Goal: Information Seeking & Learning: Learn about a topic

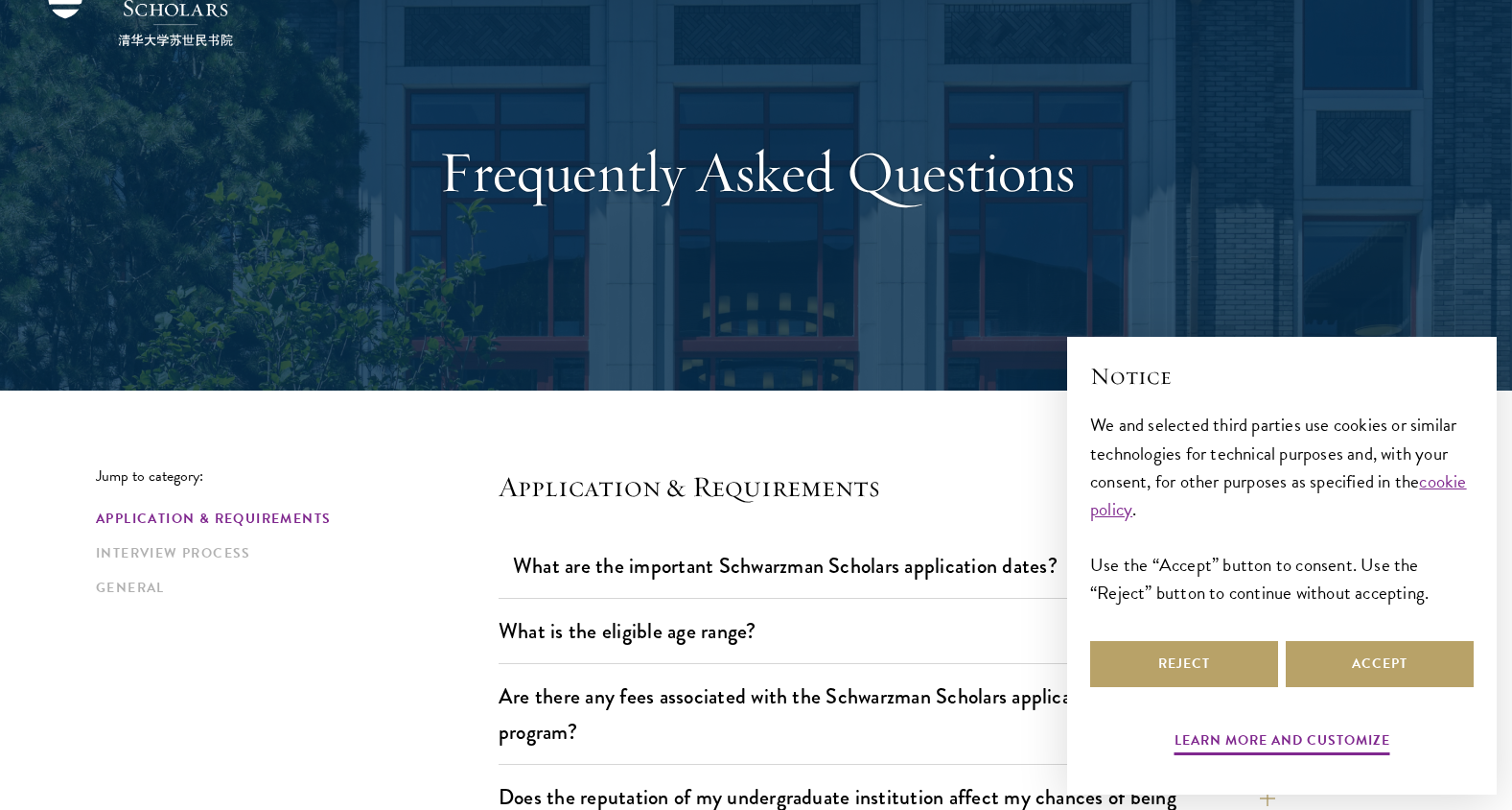
scroll to position [192, 0]
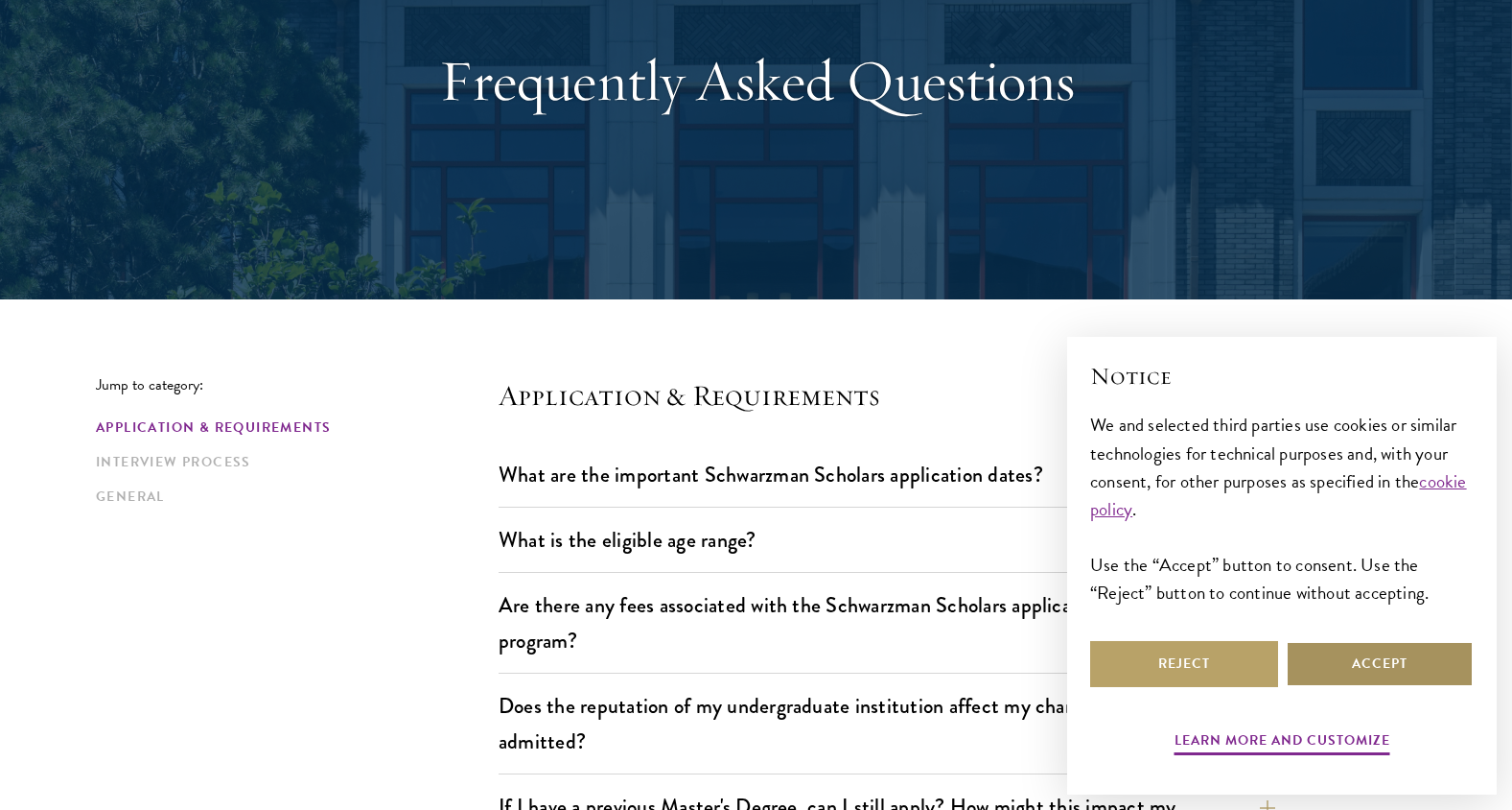
click at [1369, 662] on button "Accept" at bounding box center [1379, 664] width 188 height 46
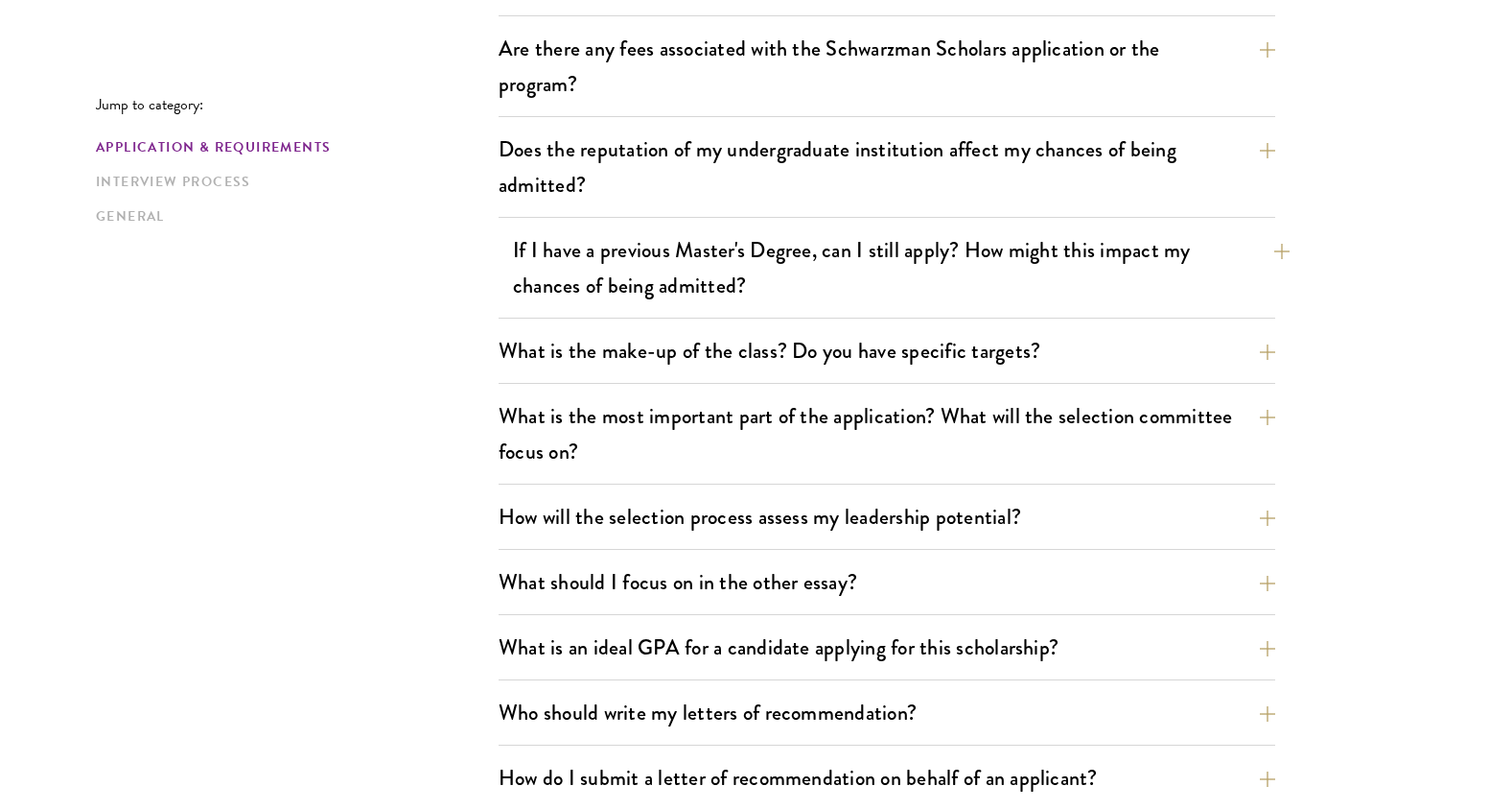
scroll to position [767, 0]
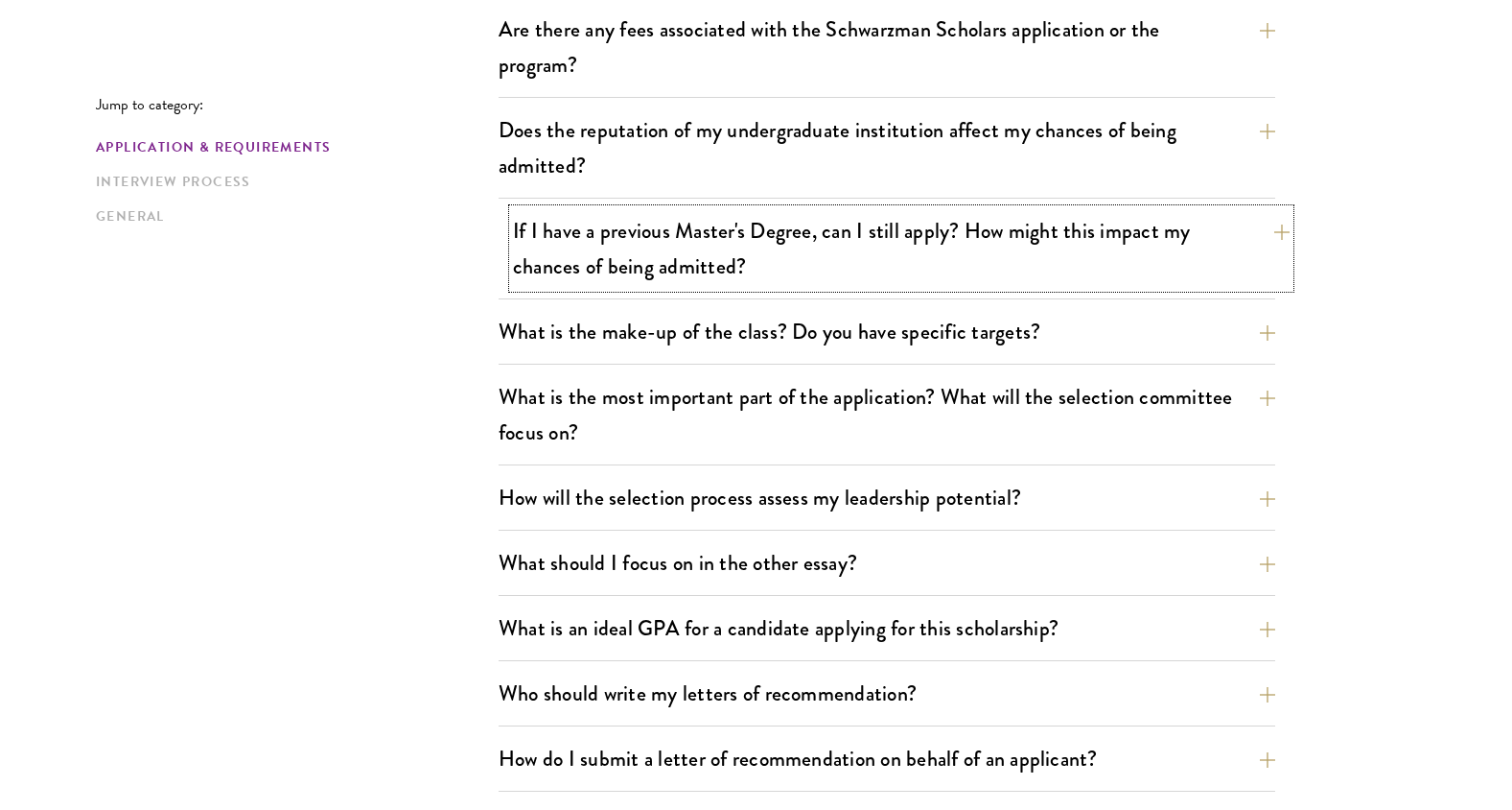
click at [605, 252] on button "If I have a previous Master's Degree, can I still apply? How might this impact …" at bounding box center [901, 247] width 777 height 79
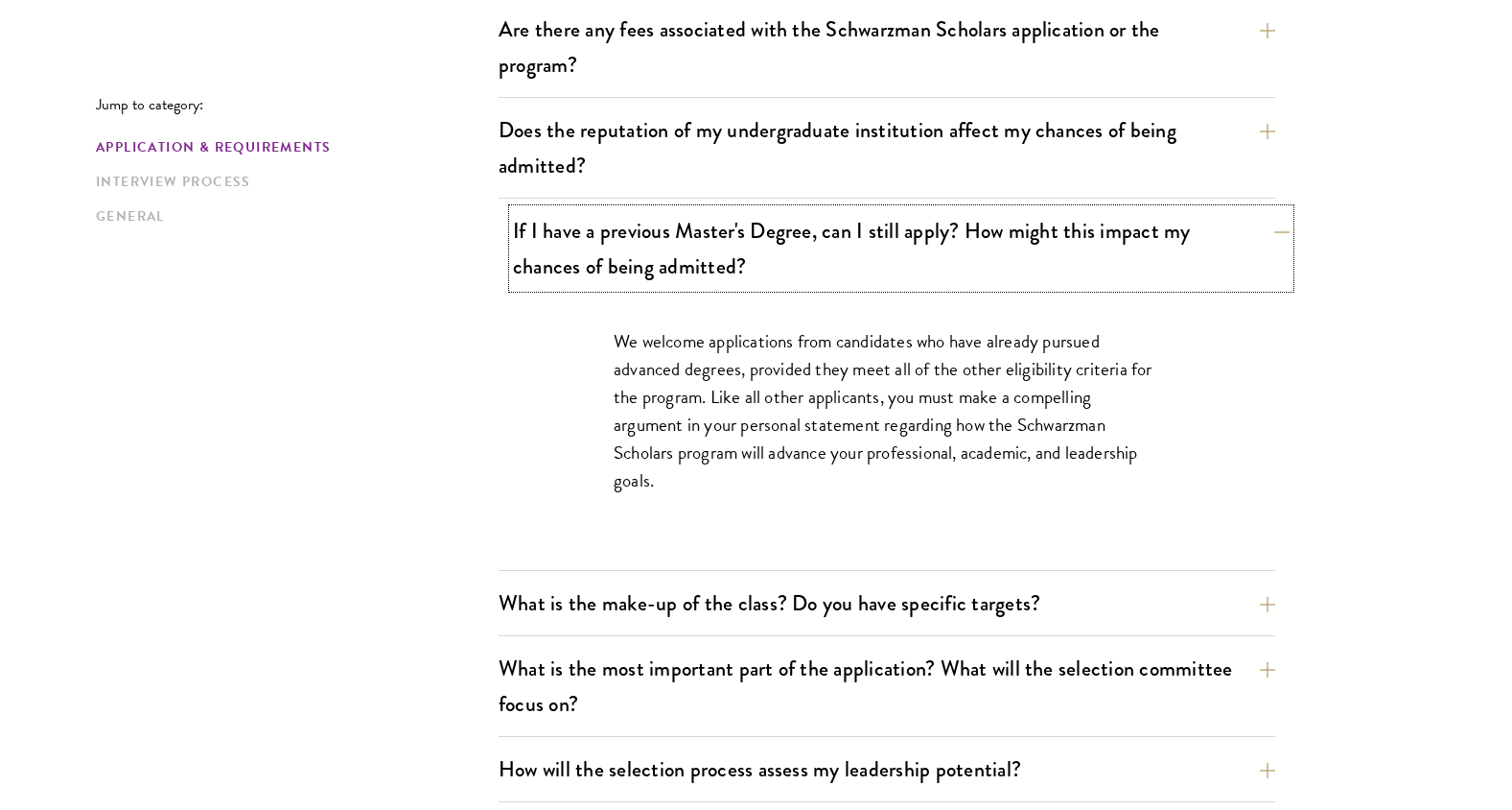
click at [917, 258] on button "If I have a previous Master's Degree, can I still apply? How might this impact …" at bounding box center [901, 247] width 777 height 79
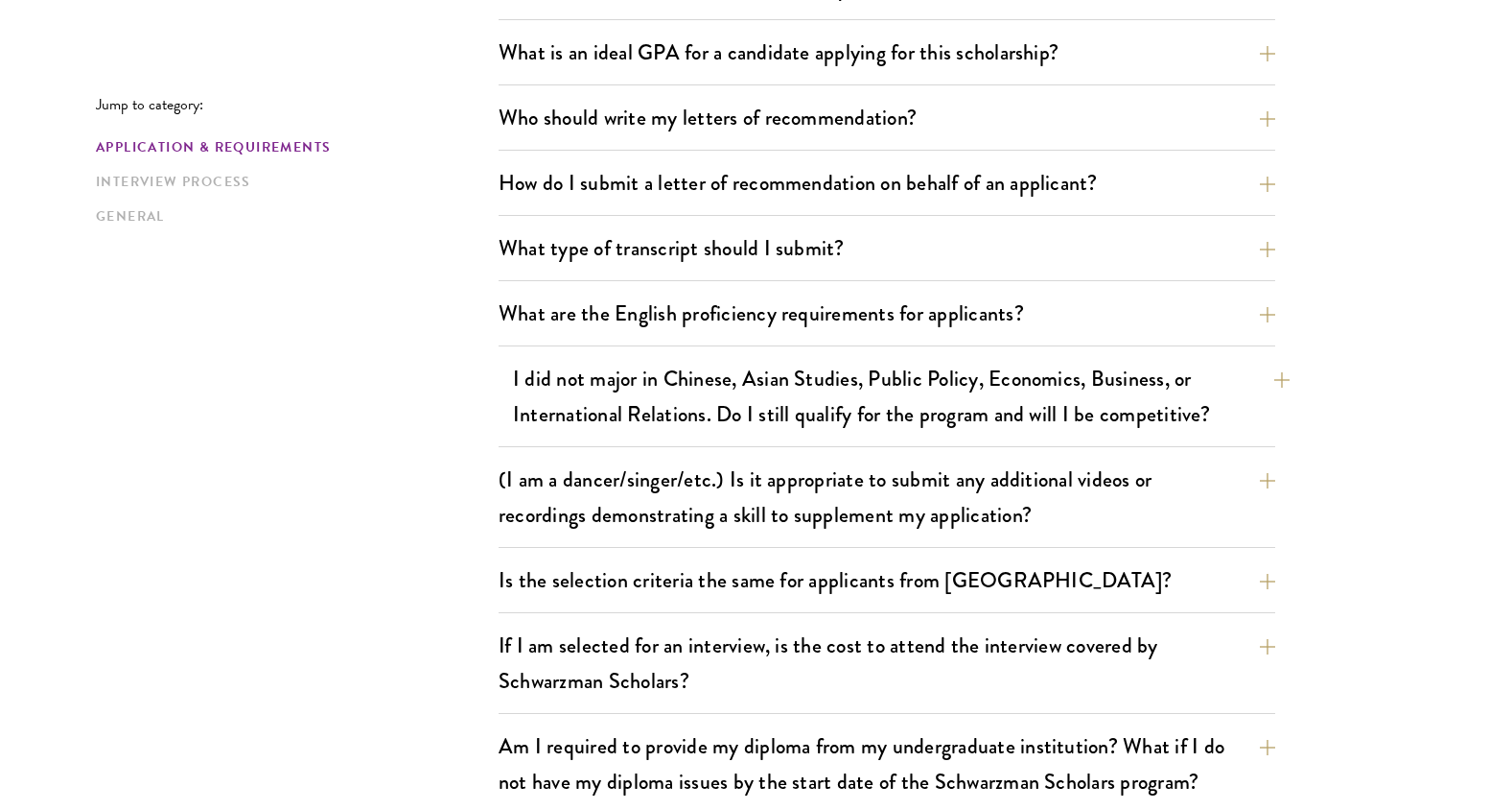
scroll to position [1631, 0]
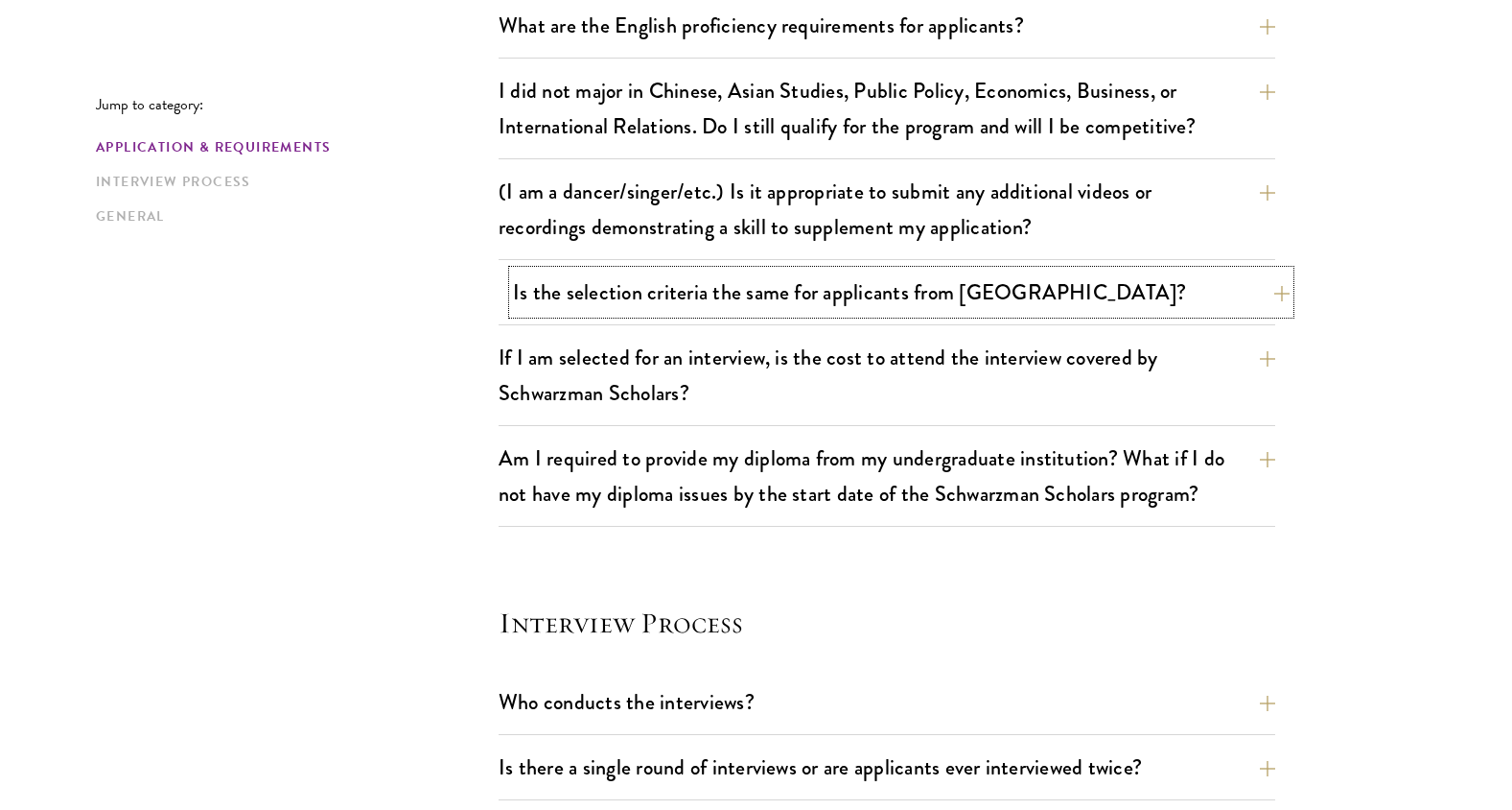
click at [910, 294] on button "Is the selection criteria the same for applicants from [GEOGRAPHIC_DATA]?" at bounding box center [901, 291] width 777 height 43
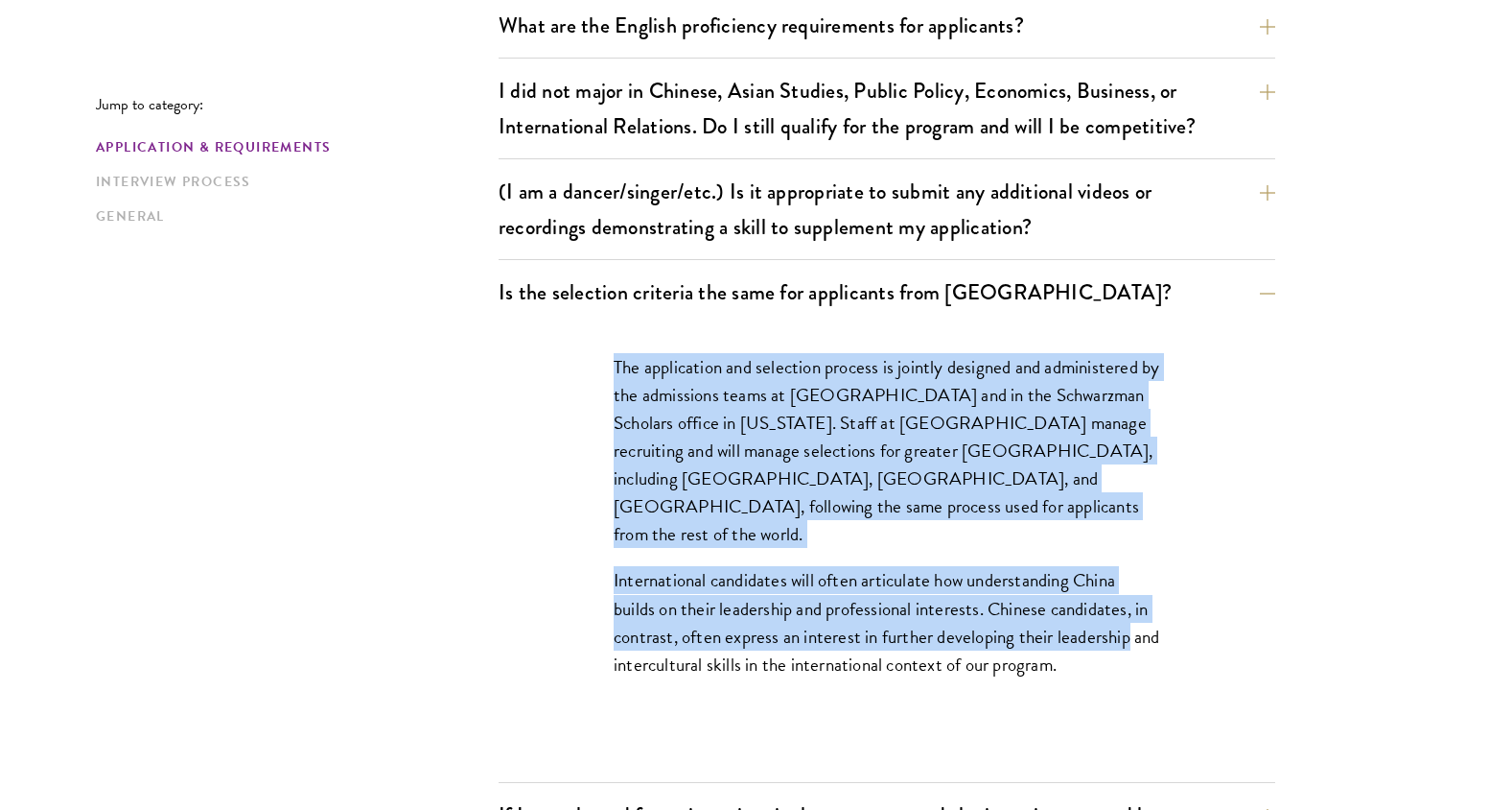
drag, startPoint x: 617, startPoint y: 373, endPoint x: 1239, endPoint y: 575, distance: 654.0
click at [1239, 575] on div "The application and selection process is jointly designed and administered by t…" at bounding box center [887, 553] width 777 height 457
drag, startPoint x: 1239, startPoint y: 575, endPoint x: 912, endPoint y: 445, distance: 351.9
click at [938, 460] on p "The application and selection process is jointly designed and administered by t…" at bounding box center [887, 450] width 546 height 195
click at [768, 271] on button "Is the selection criteria the same for applicants from [GEOGRAPHIC_DATA]?" at bounding box center [901, 291] width 777 height 43
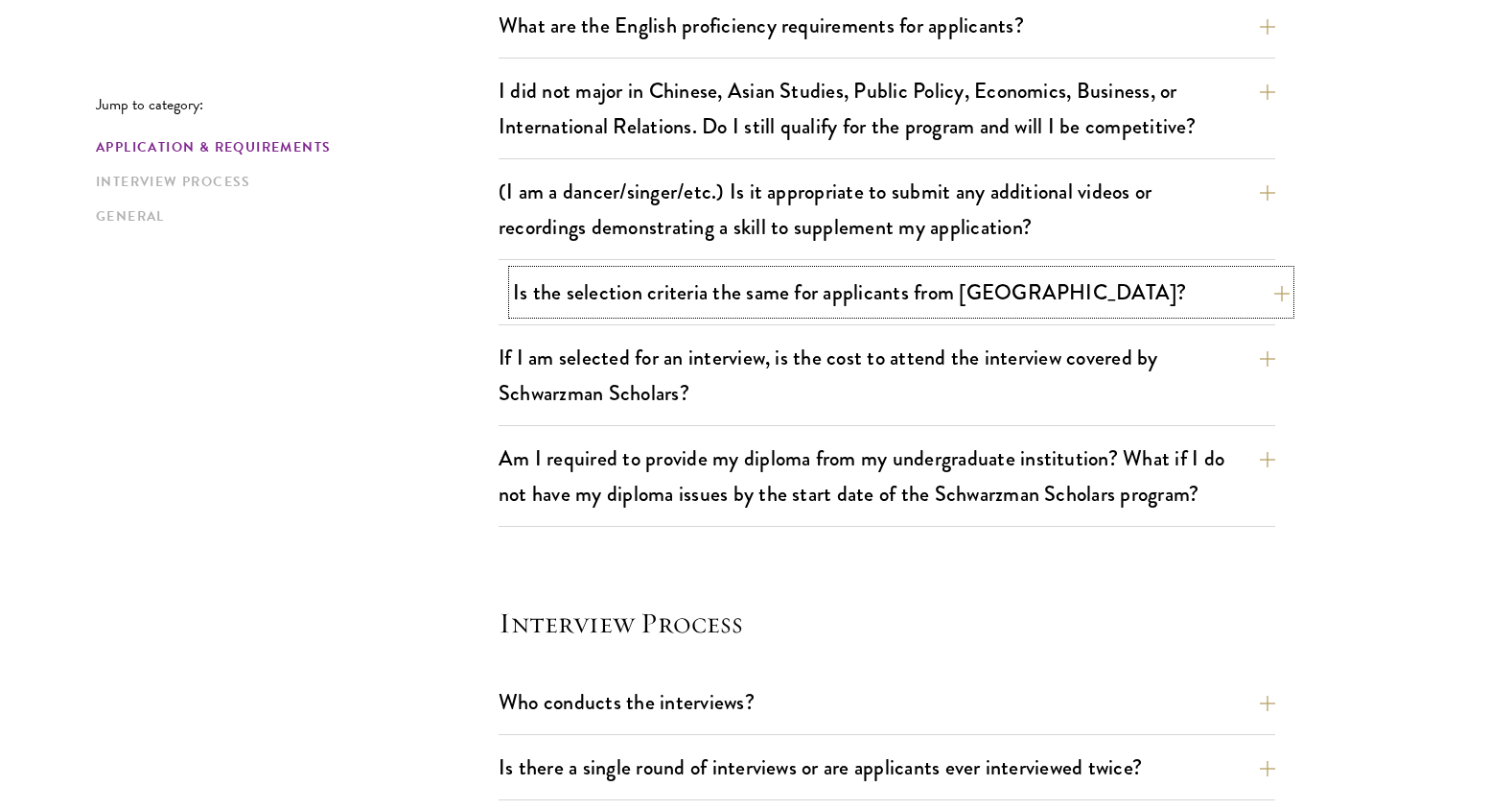
click at [759, 309] on button "Is the selection criteria the same for applicants from [GEOGRAPHIC_DATA]?" at bounding box center [901, 291] width 777 height 43
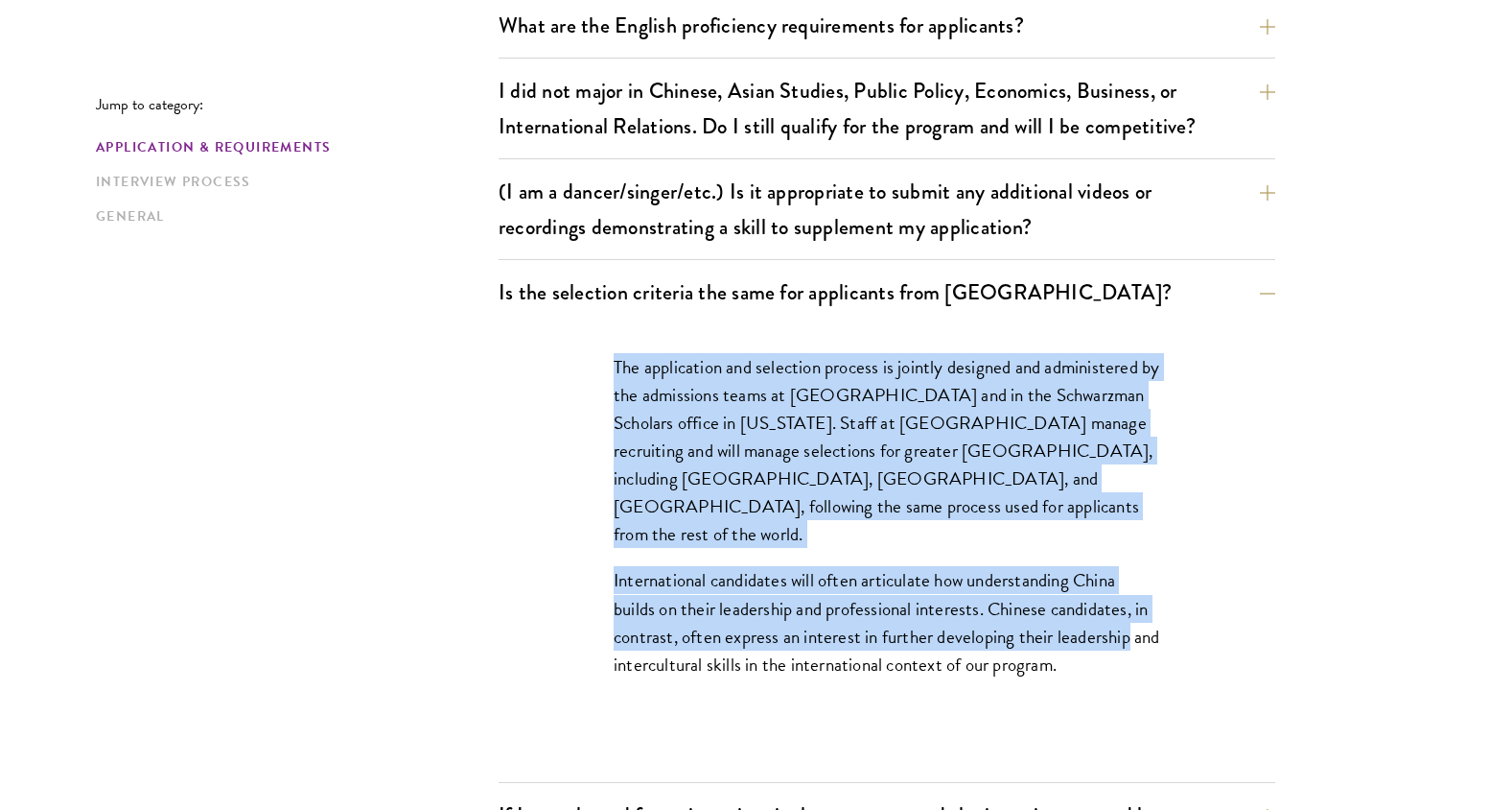
click at [759, 434] on p "The application and selection process is jointly designed and administered by t…" at bounding box center [887, 450] width 546 height 195
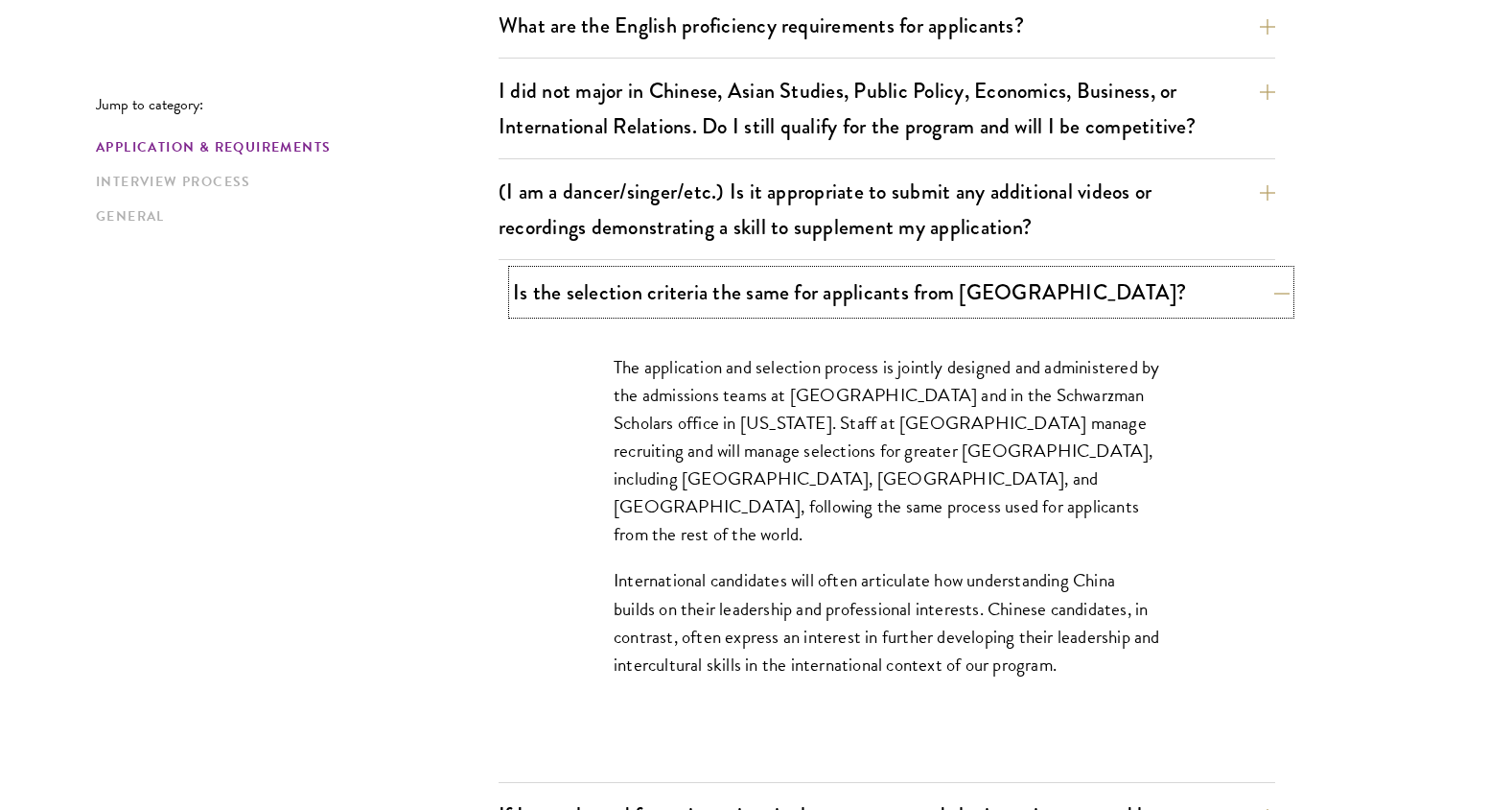
click at [750, 305] on button "Is the selection criteria the same for applicants from [GEOGRAPHIC_DATA]?" at bounding box center [901, 291] width 777 height 43
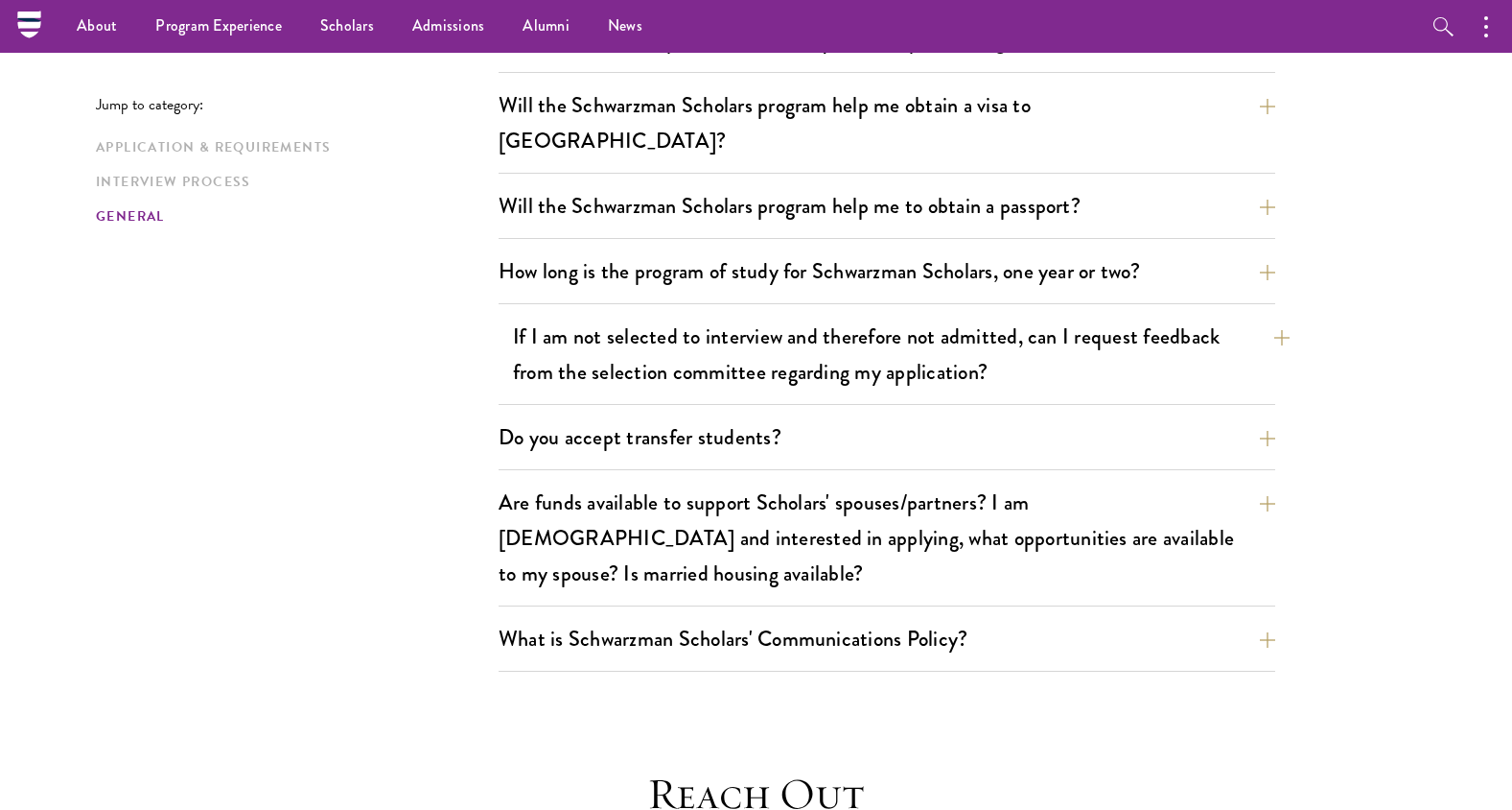
scroll to position [2878, 0]
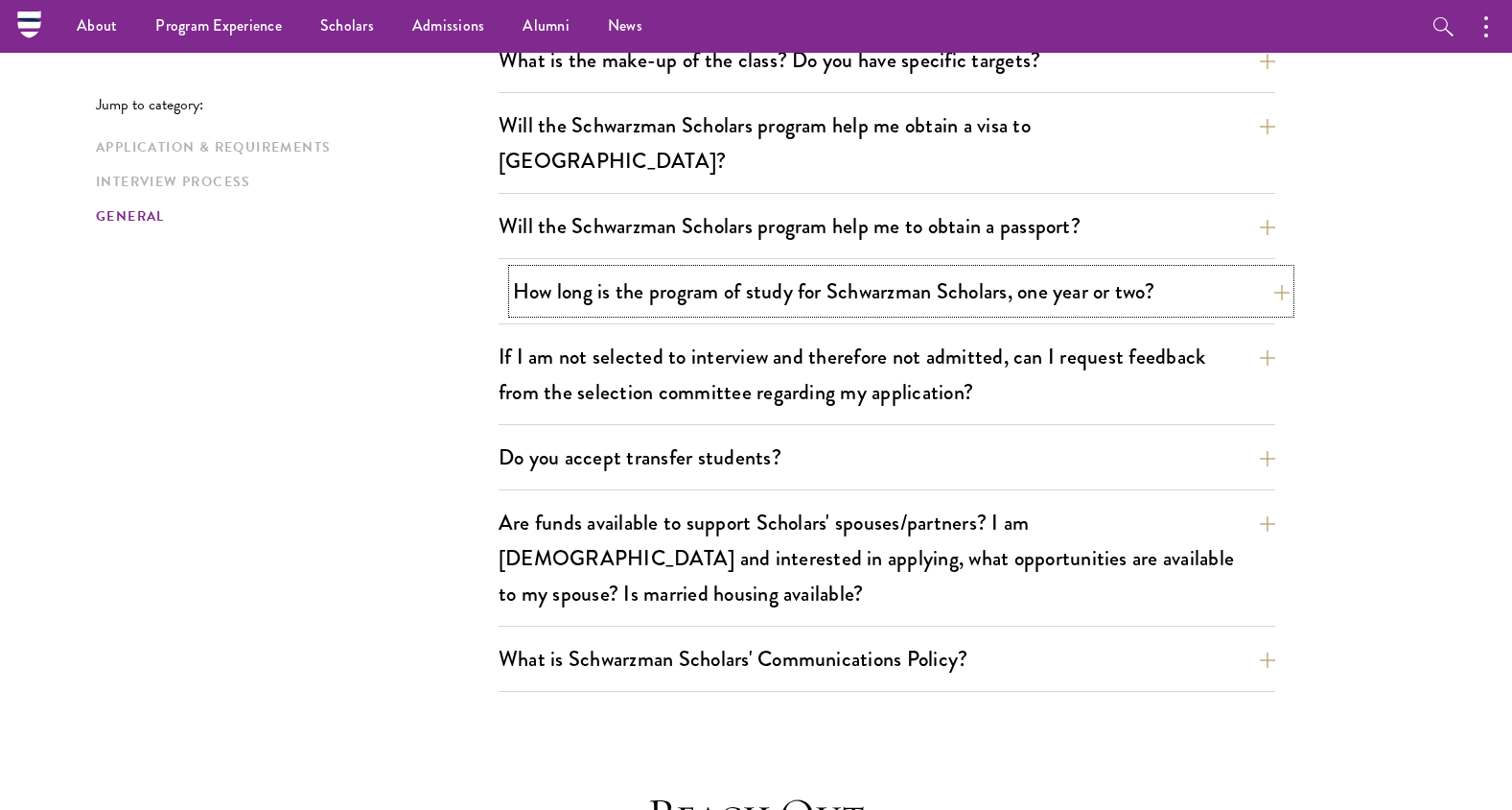
click at [965, 269] on button "How long is the program of study for Schwarzman Scholars, one year or two?" at bounding box center [901, 290] width 777 height 43
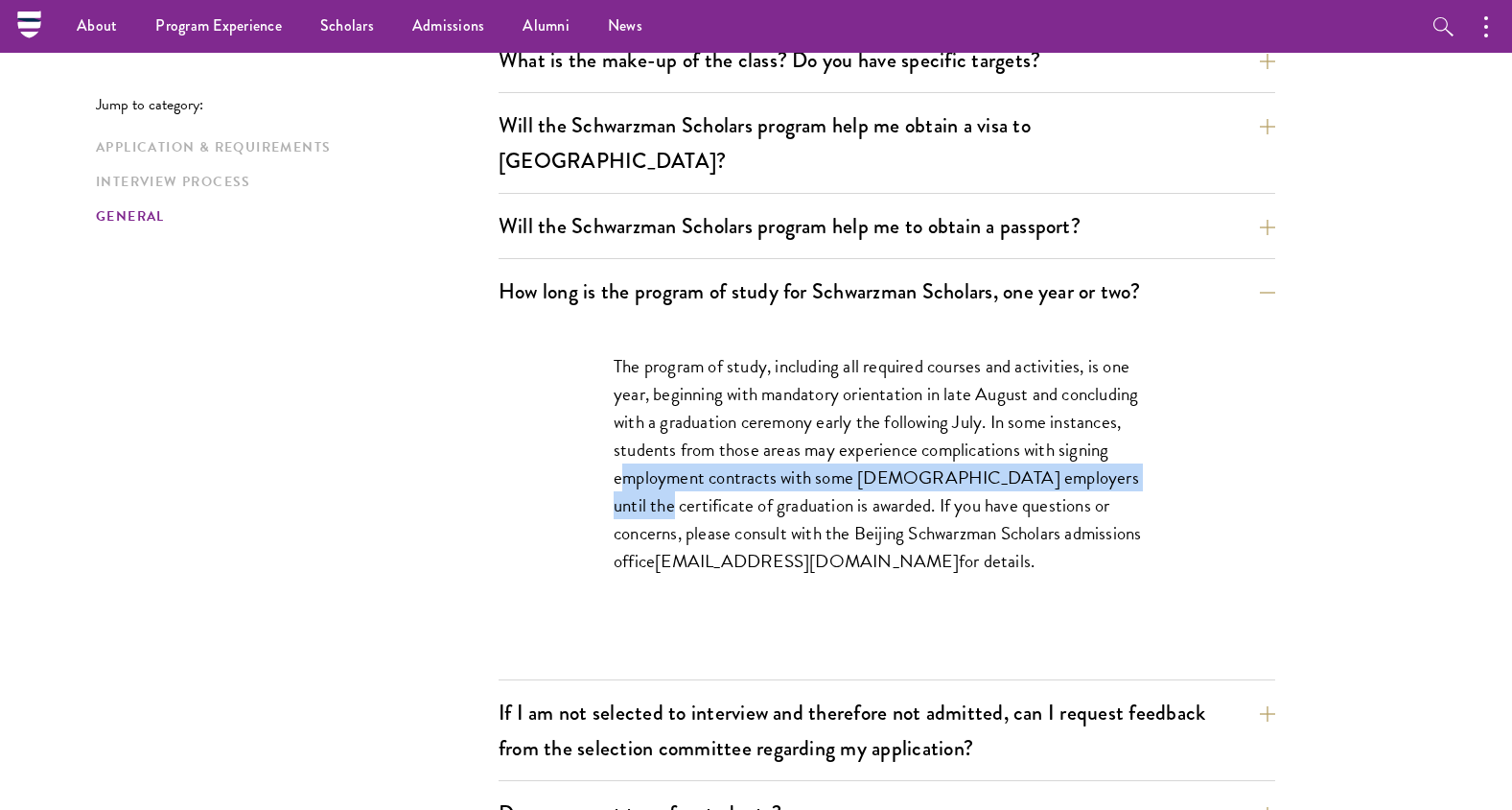
drag, startPoint x: 624, startPoint y: 445, endPoint x: 1136, endPoint y: 438, distance: 512.0
click at [1136, 438] on p "The program of study, including all required courses and activities, is one yea…" at bounding box center [887, 463] width 546 height 224
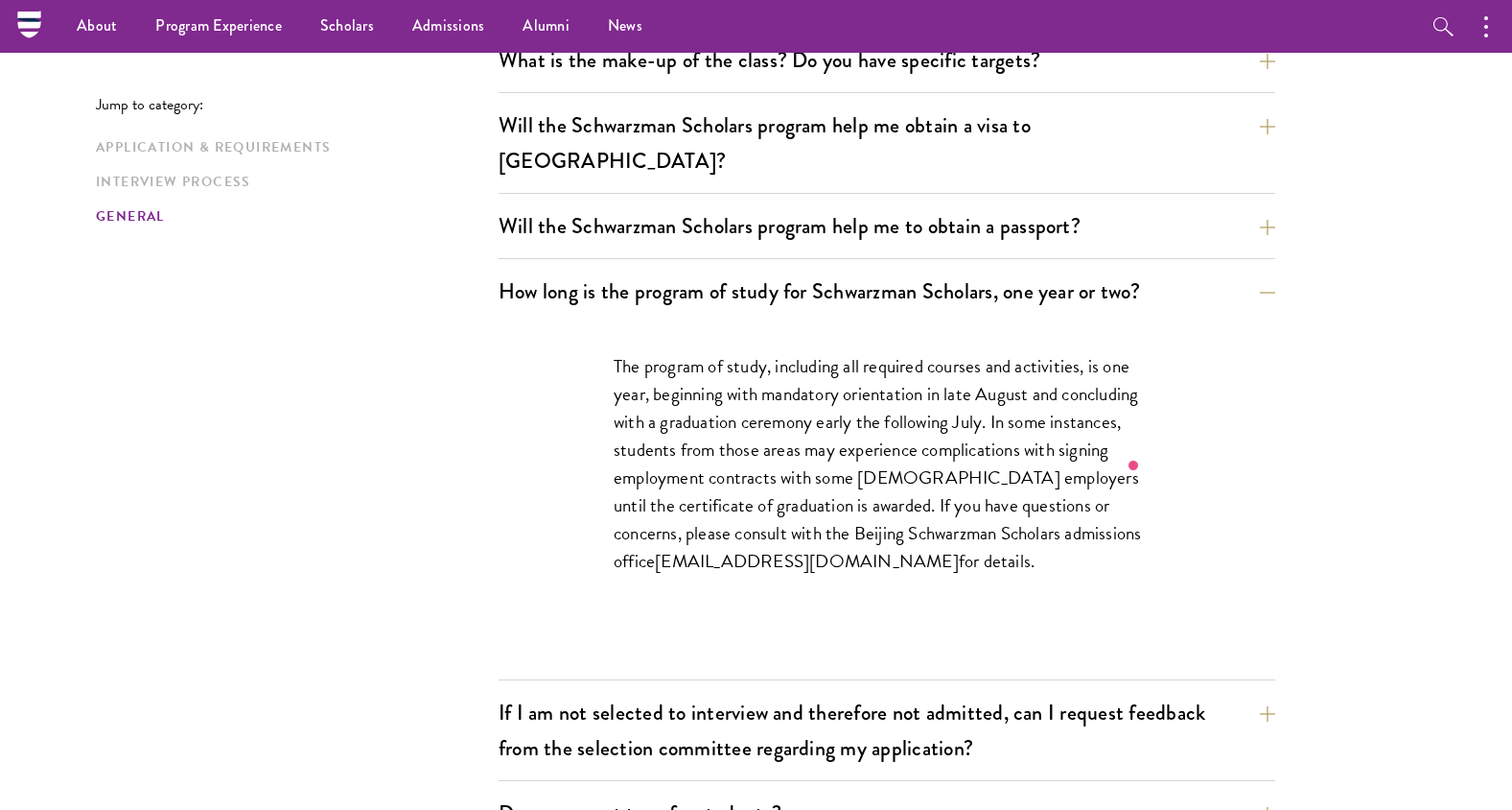
drag, startPoint x: 1136, startPoint y: 438, endPoint x: 952, endPoint y: 478, distance: 188.3
click at [952, 478] on p "The program of study, including all required courses and activities, is one yea…" at bounding box center [887, 463] width 546 height 224
click at [844, 269] on button "How long is the program of study for Schwarzman Scholars, one year or two?" at bounding box center [901, 290] width 777 height 43
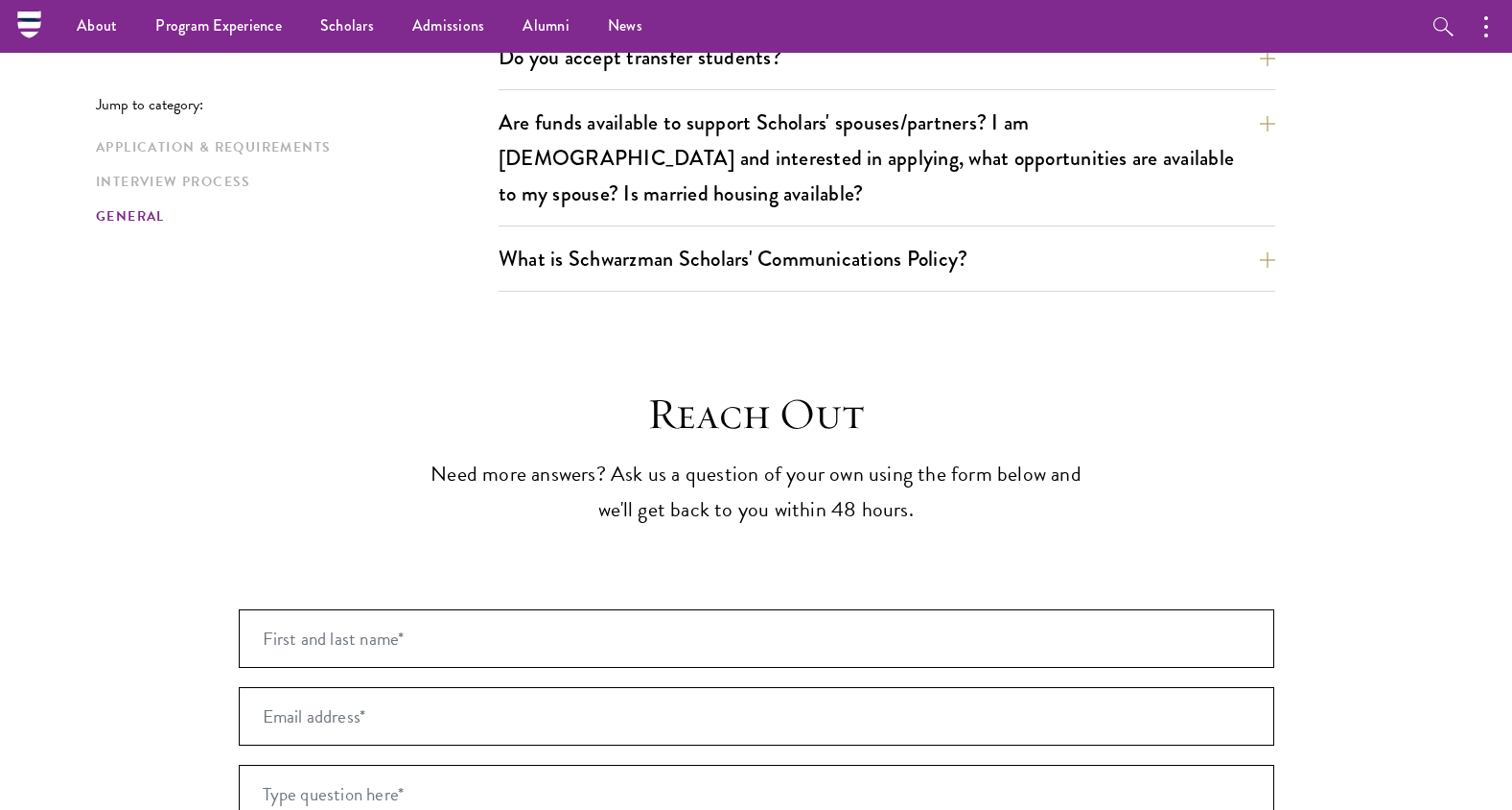
scroll to position [2974, 0]
